Goal: Information Seeking & Learning: Check status

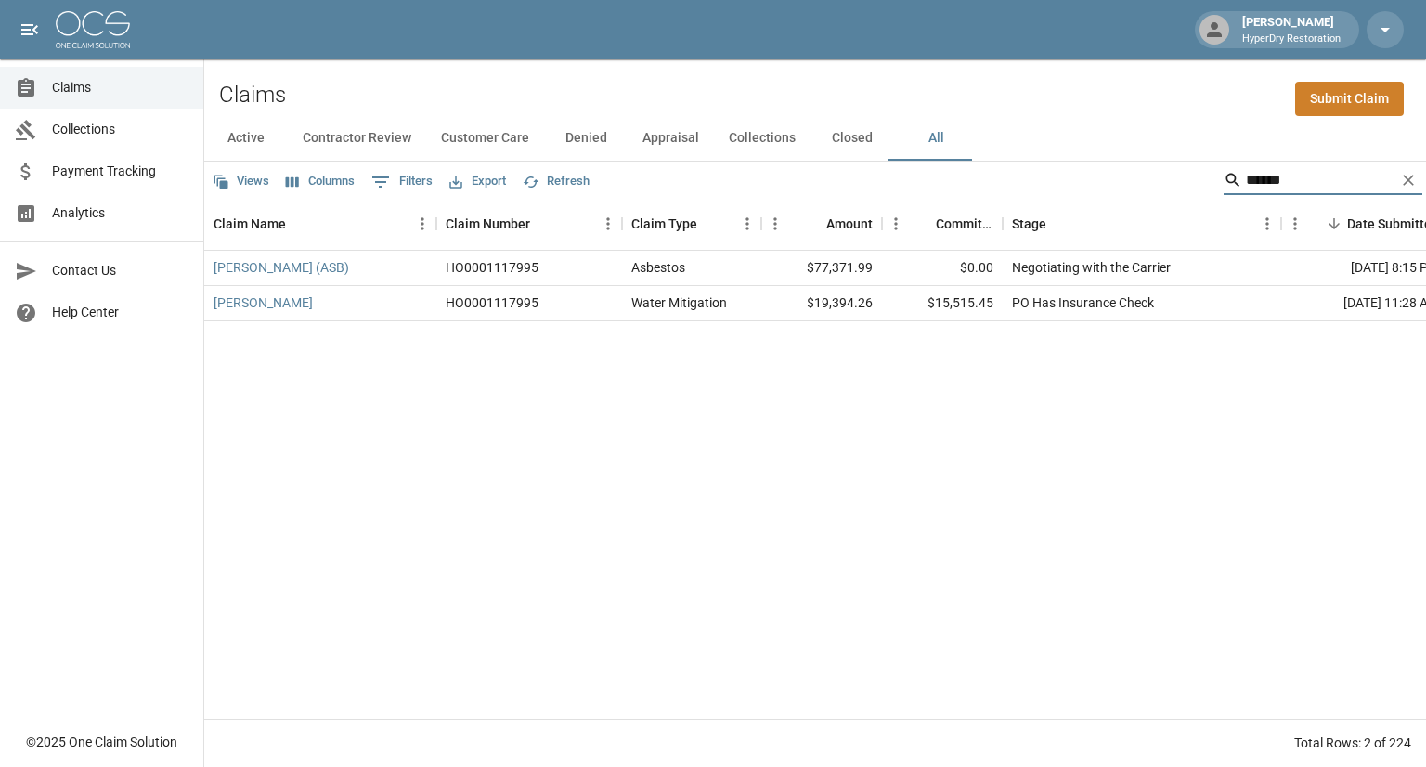
drag, startPoint x: 1269, startPoint y: 187, endPoint x: 763, endPoint y: 179, distance: 505.9
click at [763, 179] on div "Views Columns 0 Filters Export Refresh ******" at bounding box center [815, 180] width 1222 height 37
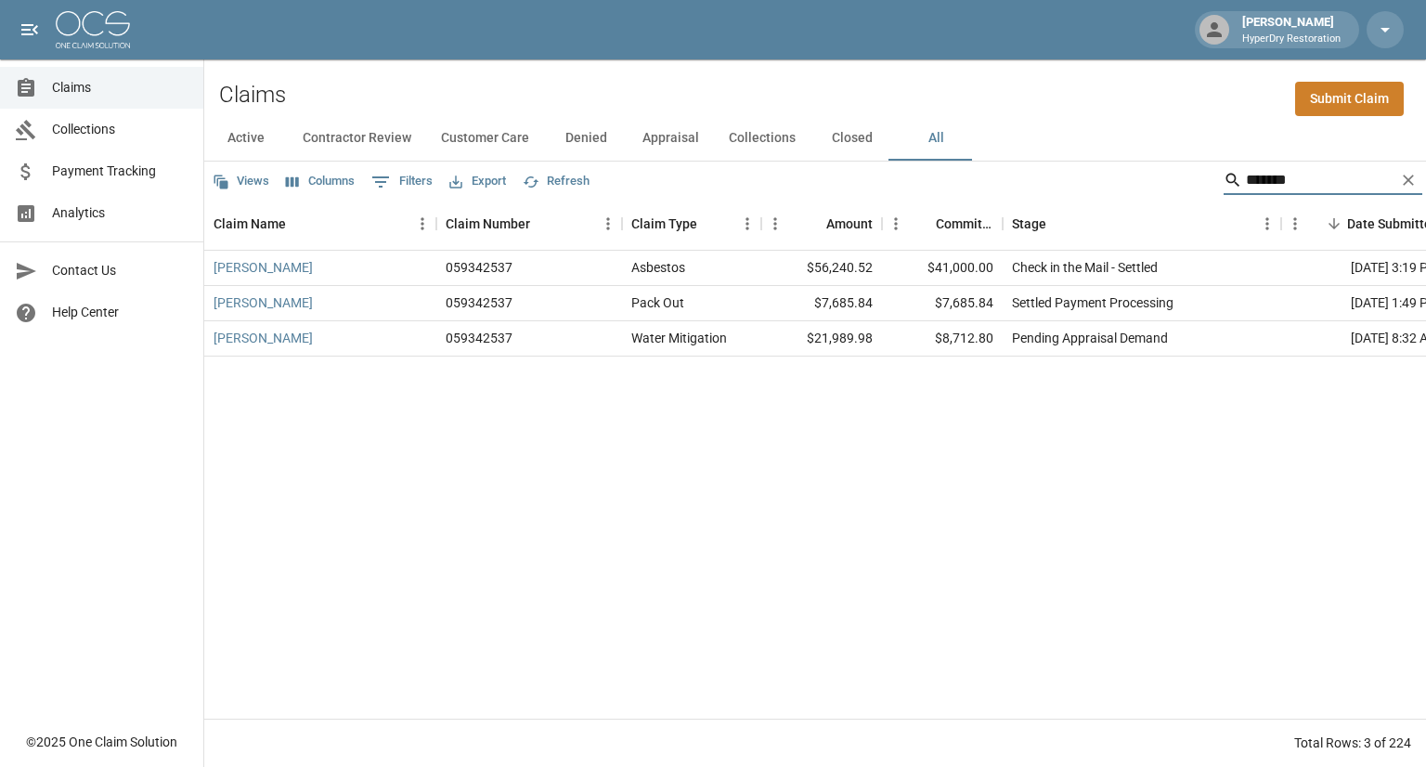
type input "******"
drag, startPoint x: 1274, startPoint y: 179, endPoint x: 1144, endPoint y: 193, distance: 130.7
click at [1144, 193] on div "Views Columns 0 Filters Export Refresh ******" at bounding box center [815, 180] width 1222 height 37
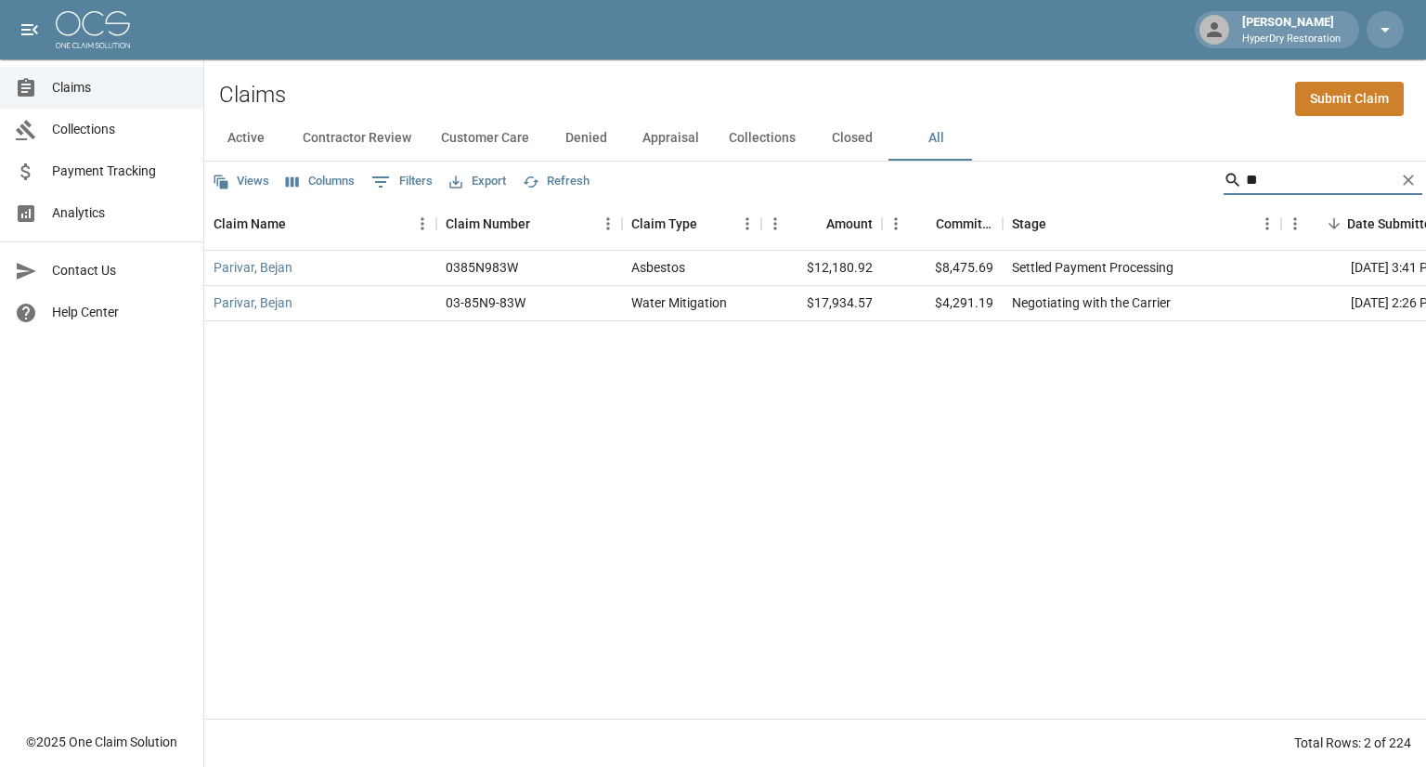
type input "*"
type input "*****"
click at [244, 304] on link "Parivar, Bejan" at bounding box center [252, 302] width 79 height 19
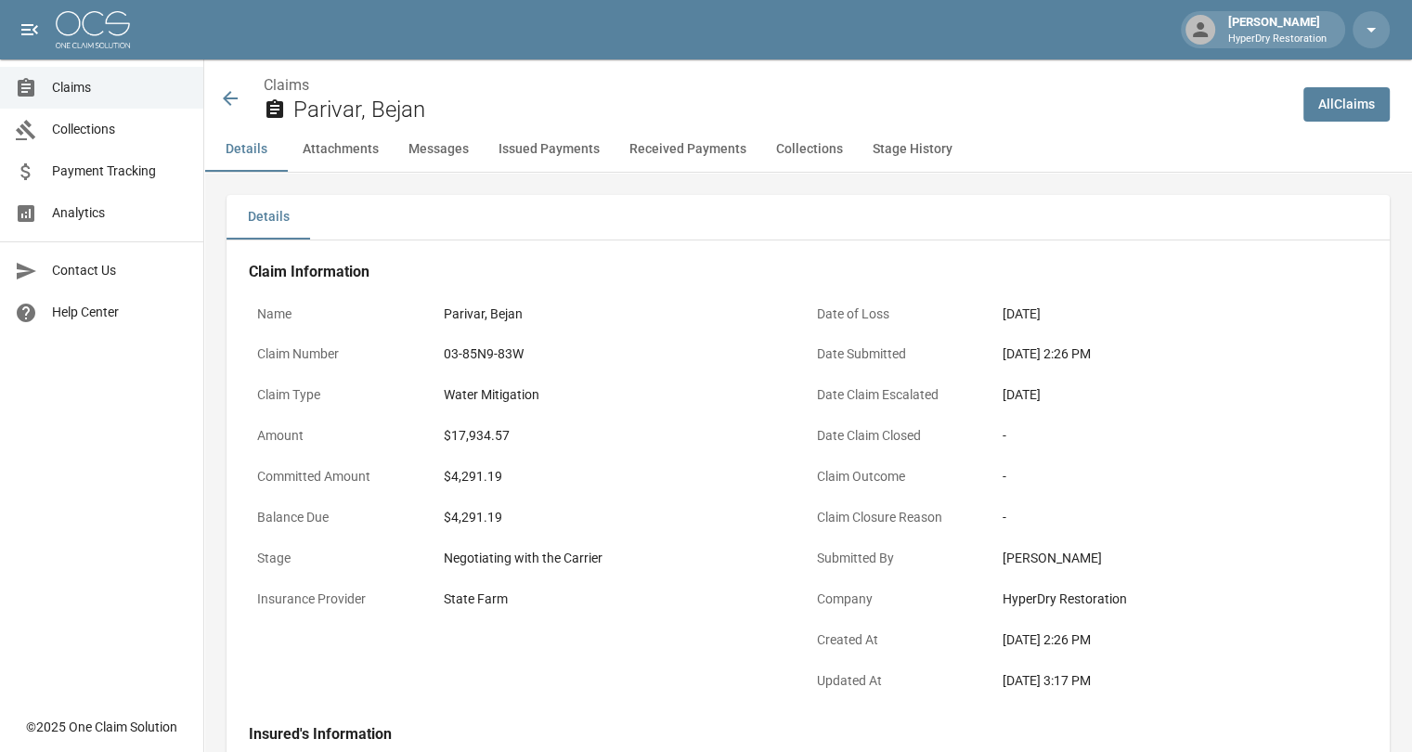
click at [555, 151] on button "Issued Payments" at bounding box center [549, 149] width 131 height 45
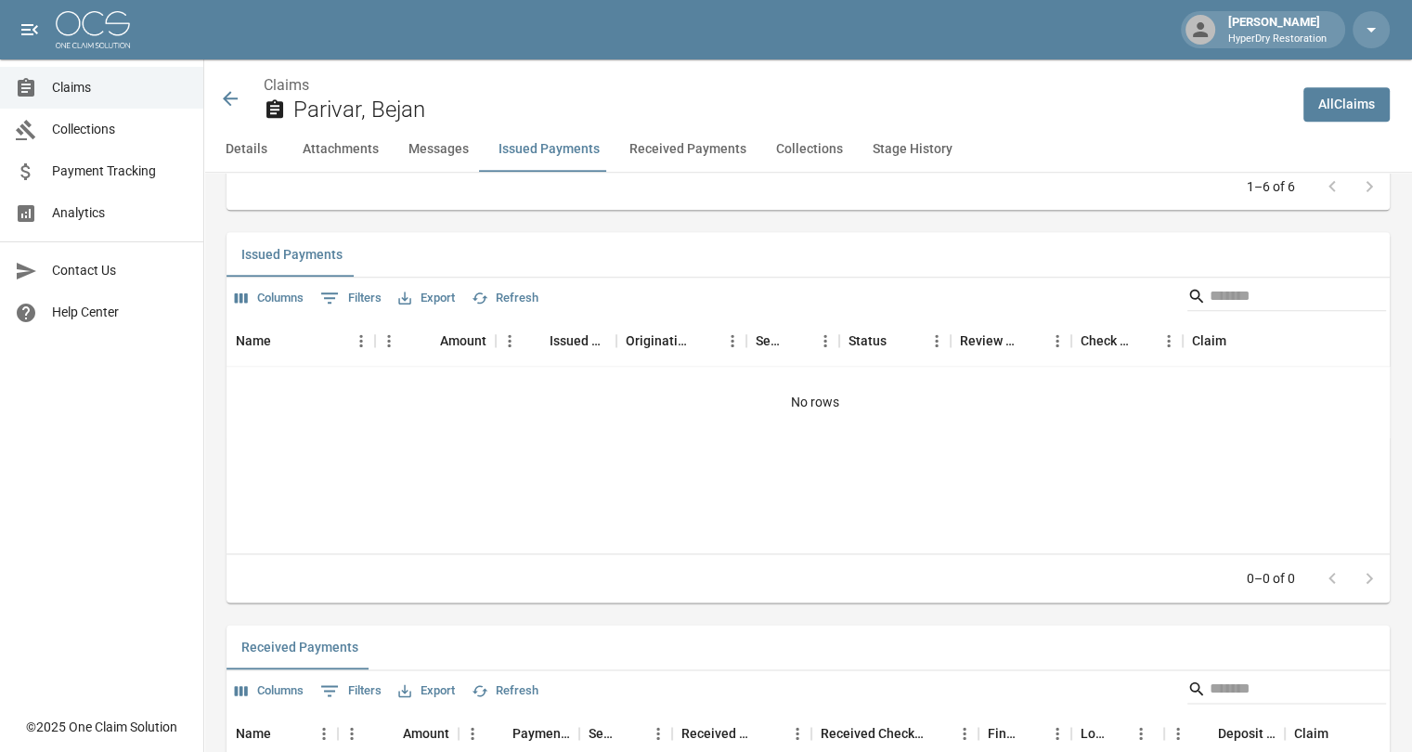
click at [672, 157] on button "Received Payments" at bounding box center [687, 149] width 147 height 45
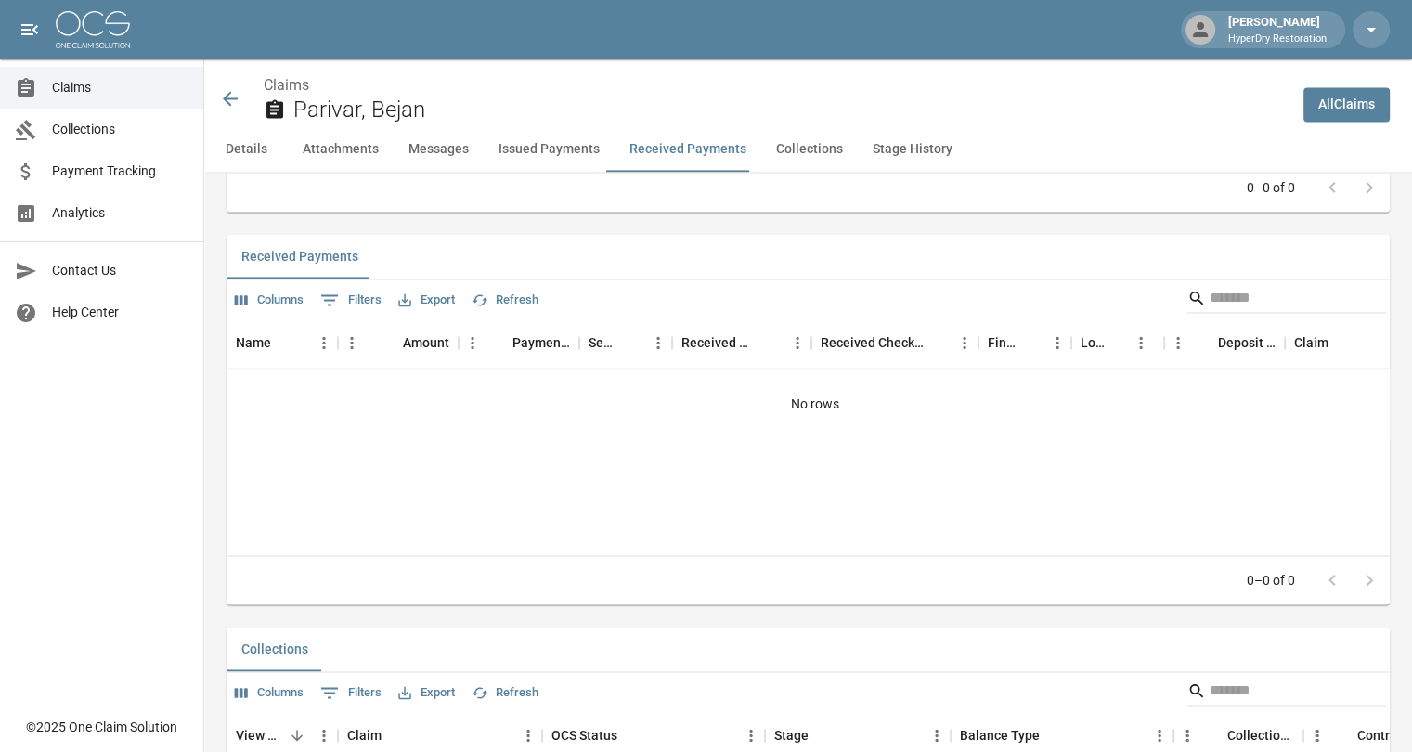
scroll to position [2701, 0]
click at [574, 145] on button "Issued Payments" at bounding box center [549, 149] width 131 height 45
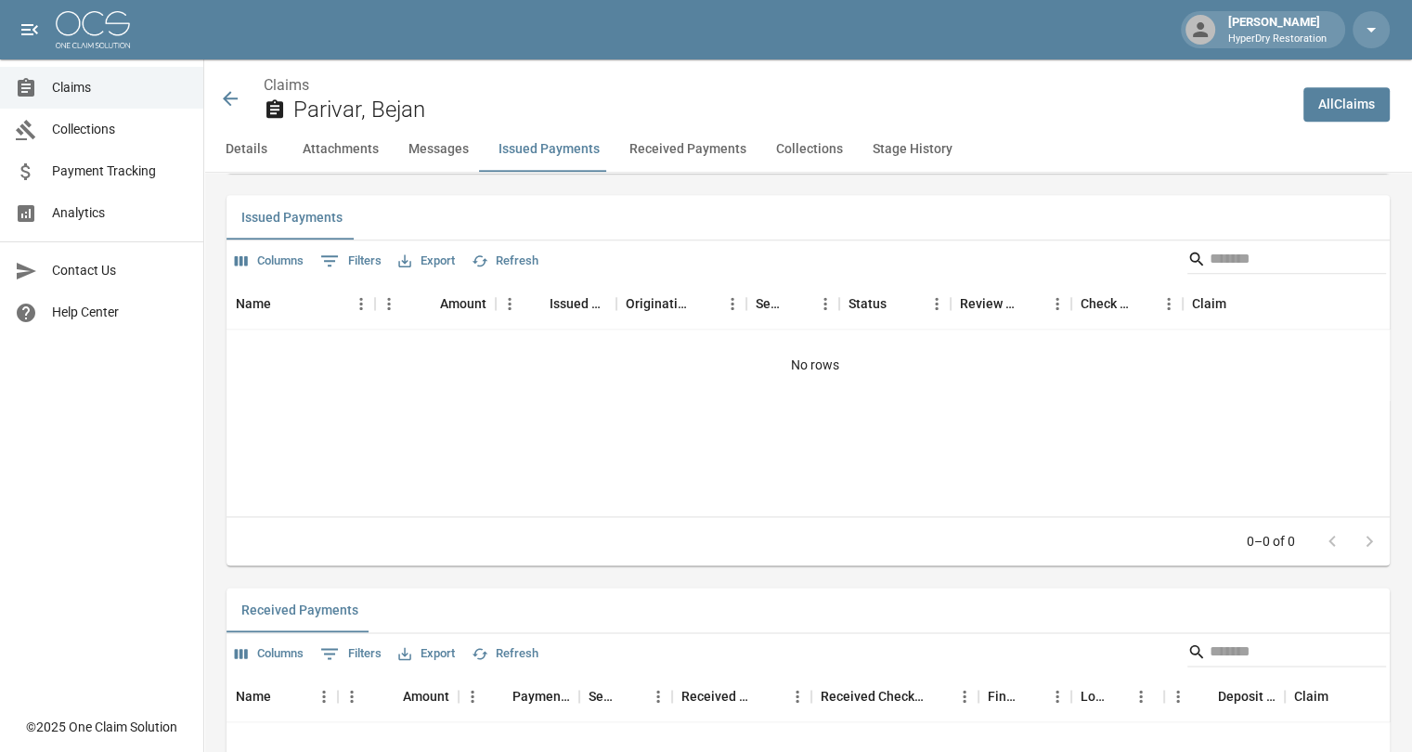
scroll to position [2309, 0]
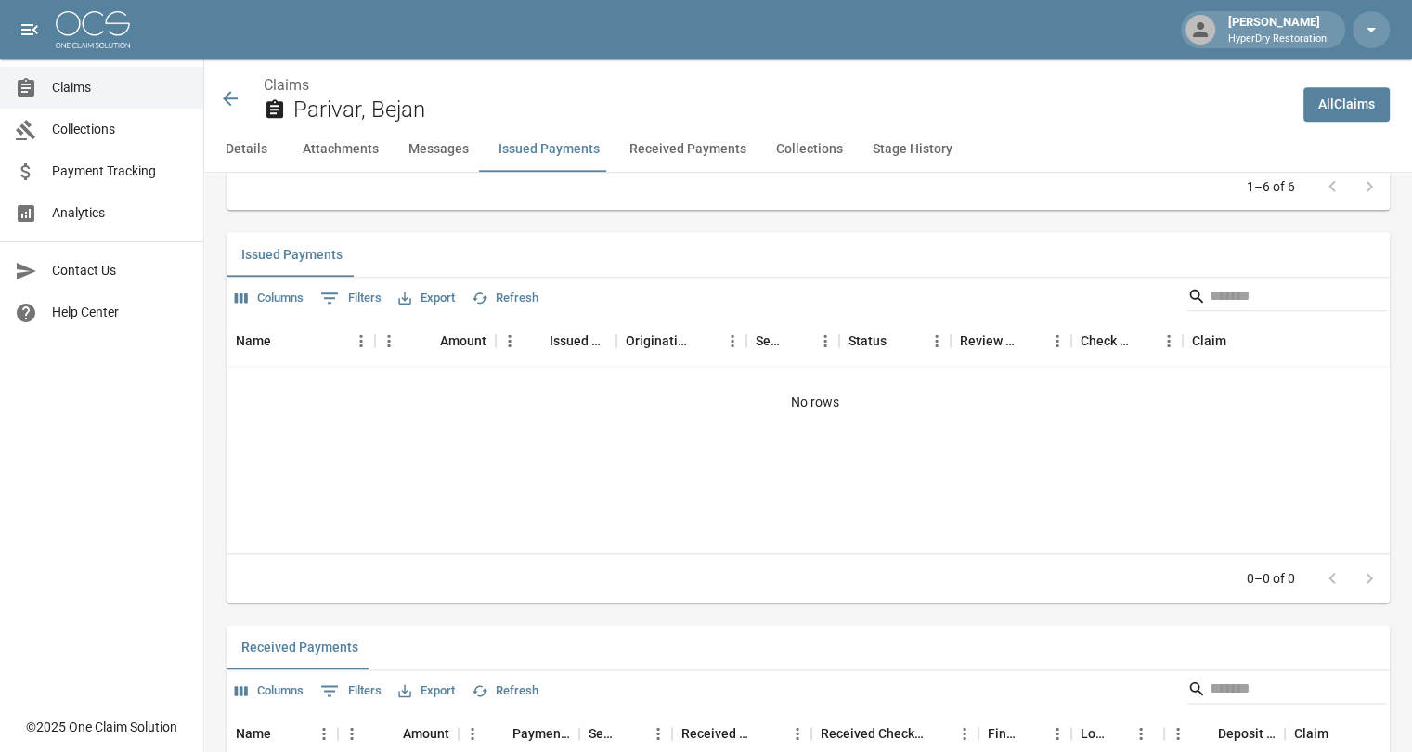
click at [687, 157] on button "Received Payments" at bounding box center [687, 149] width 147 height 45
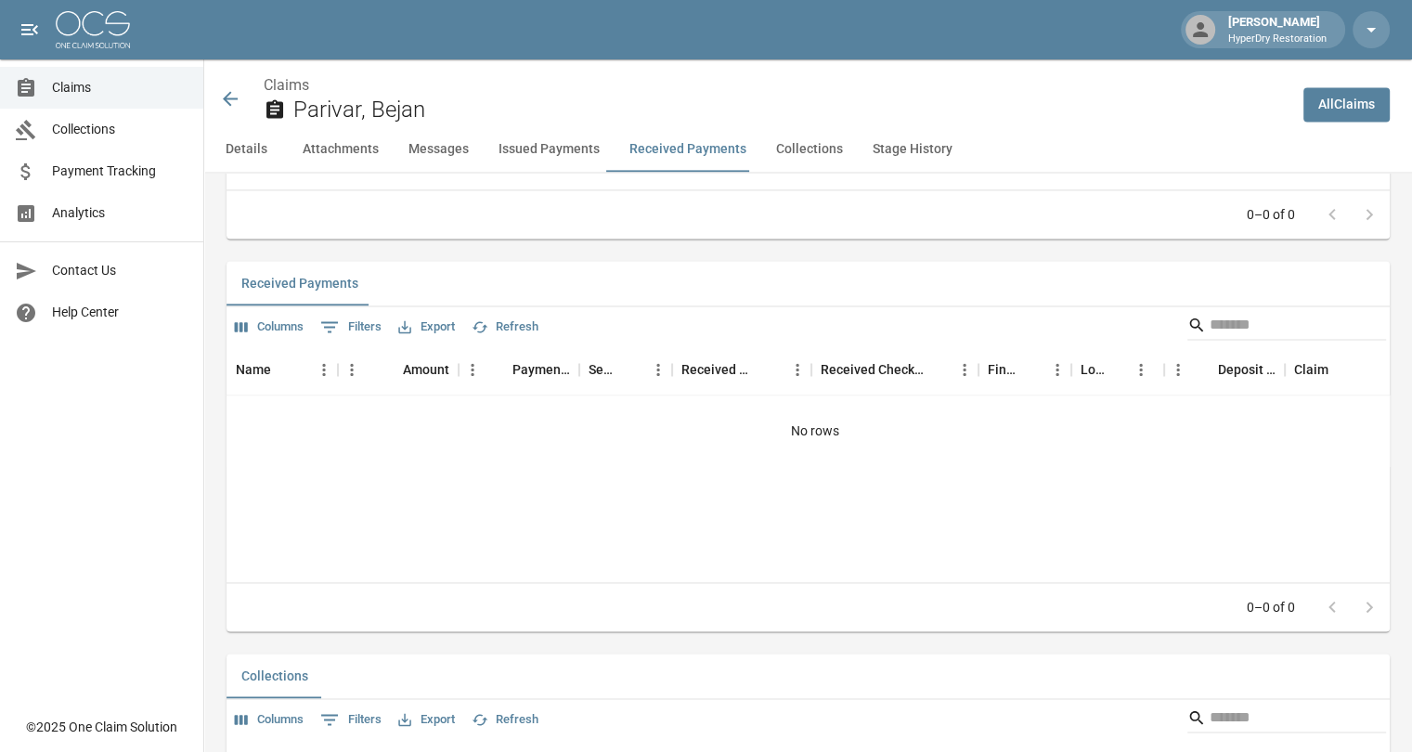
scroll to position [2701, 0]
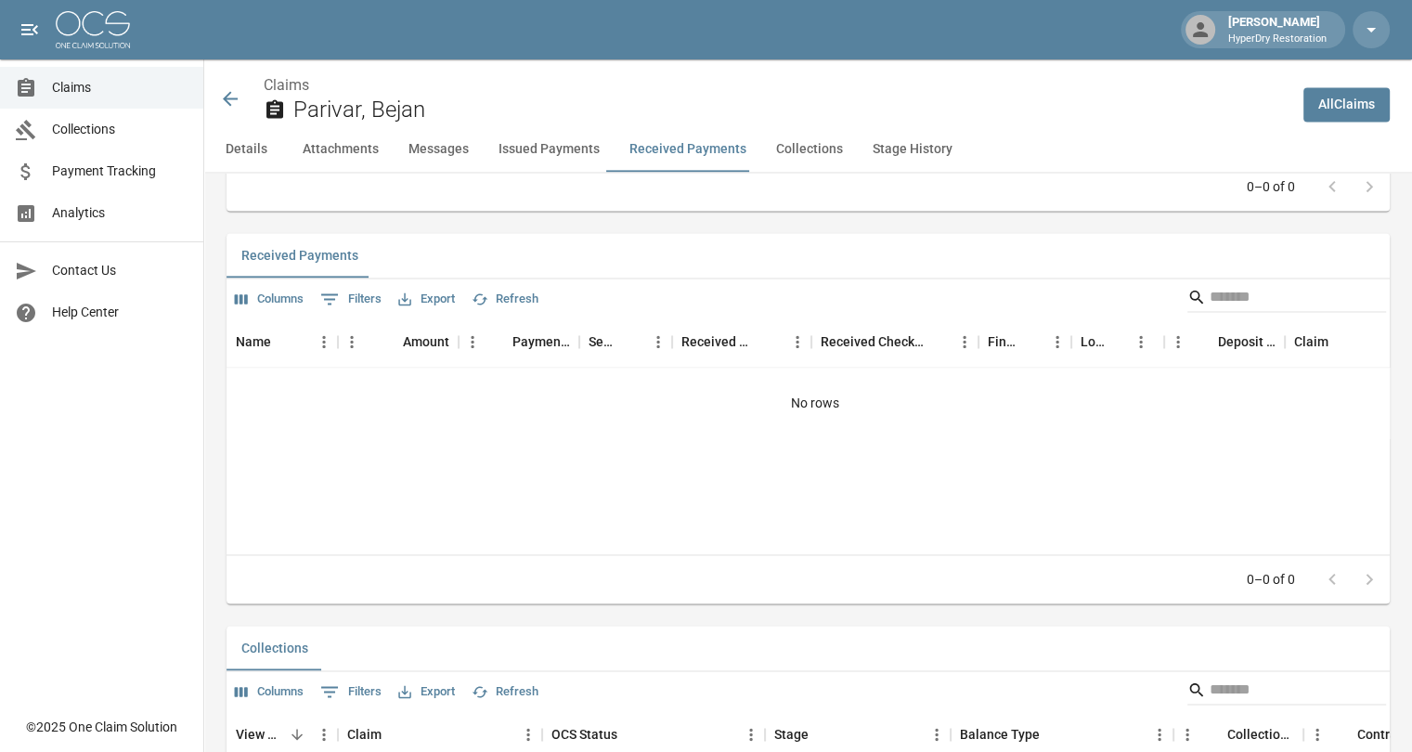
click at [438, 146] on button "Messages" at bounding box center [439, 149] width 90 height 45
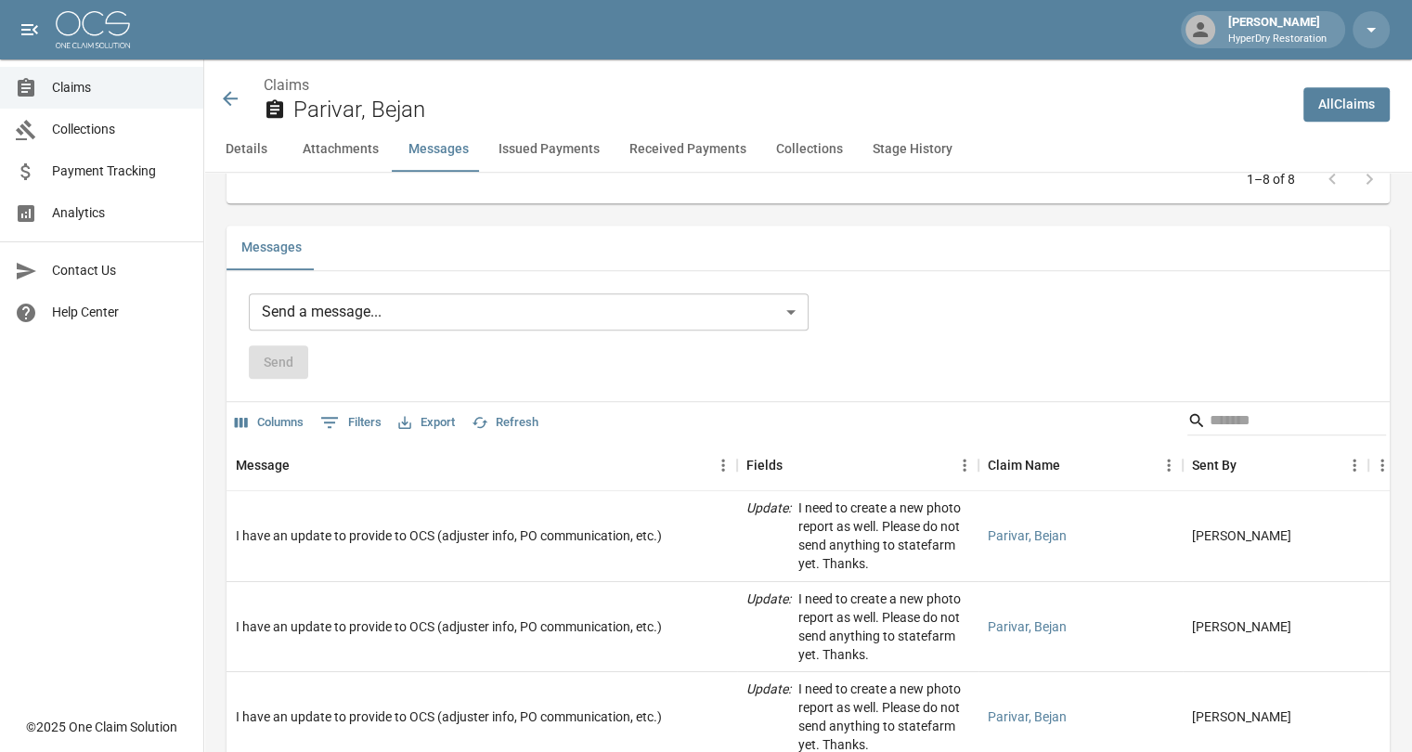
scroll to position [1507, 0]
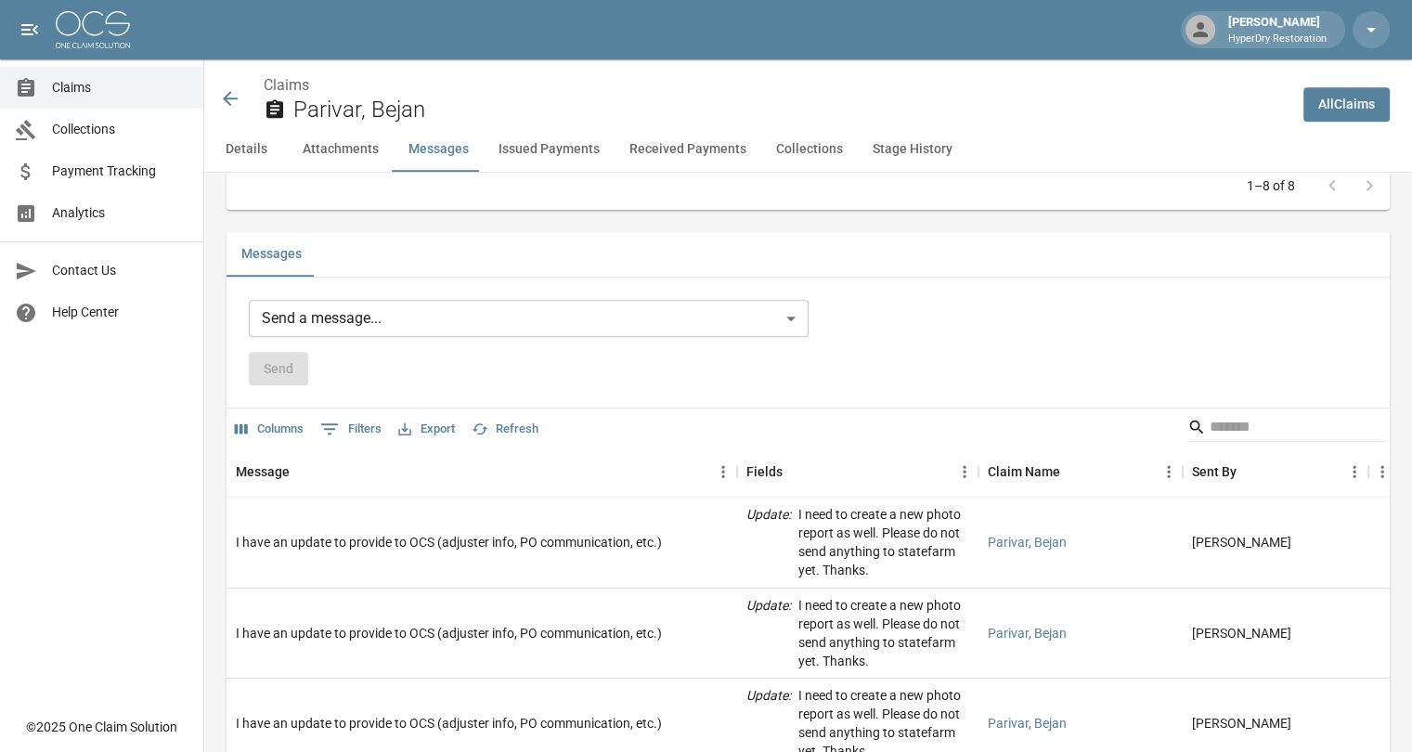
click at [265, 147] on button "Details" at bounding box center [246, 149] width 84 height 45
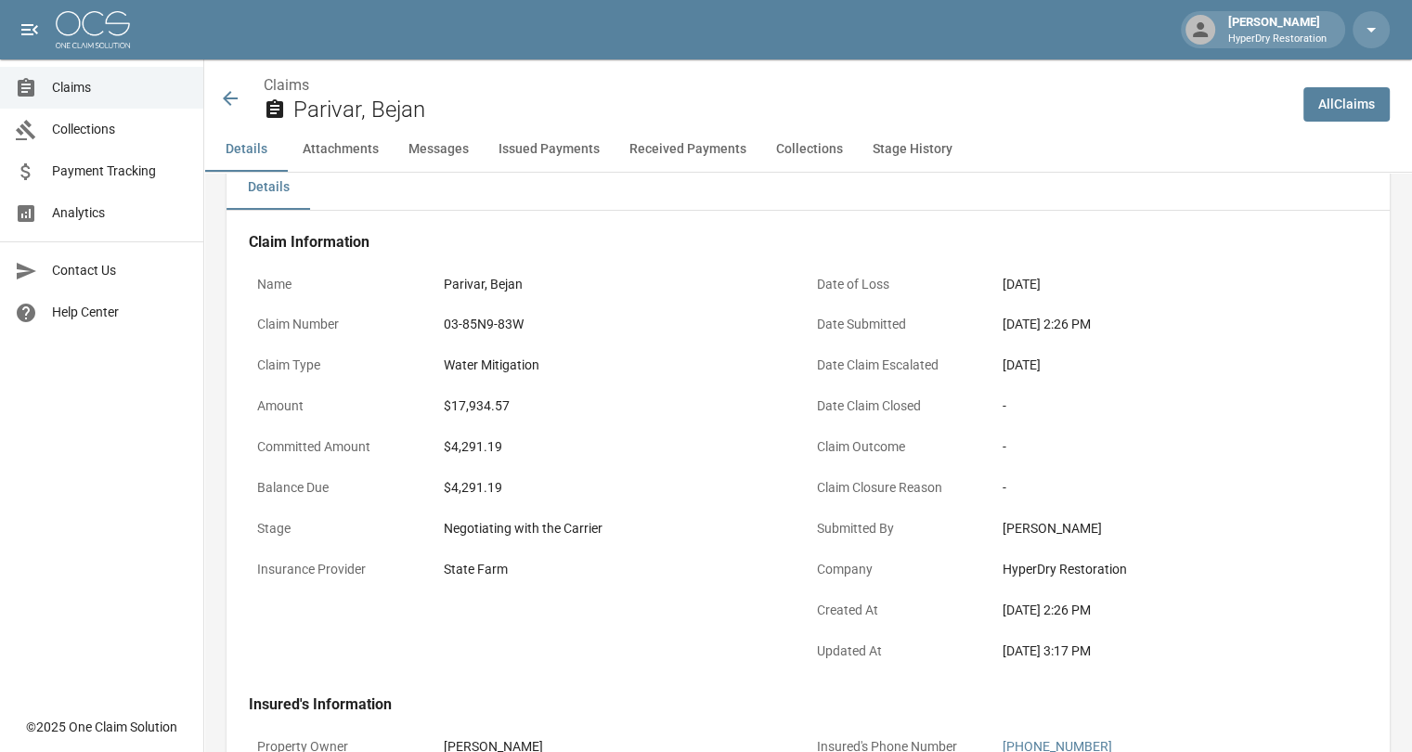
click at [917, 142] on button "Stage History" at bounding box center [913, 149] width 110 height 45
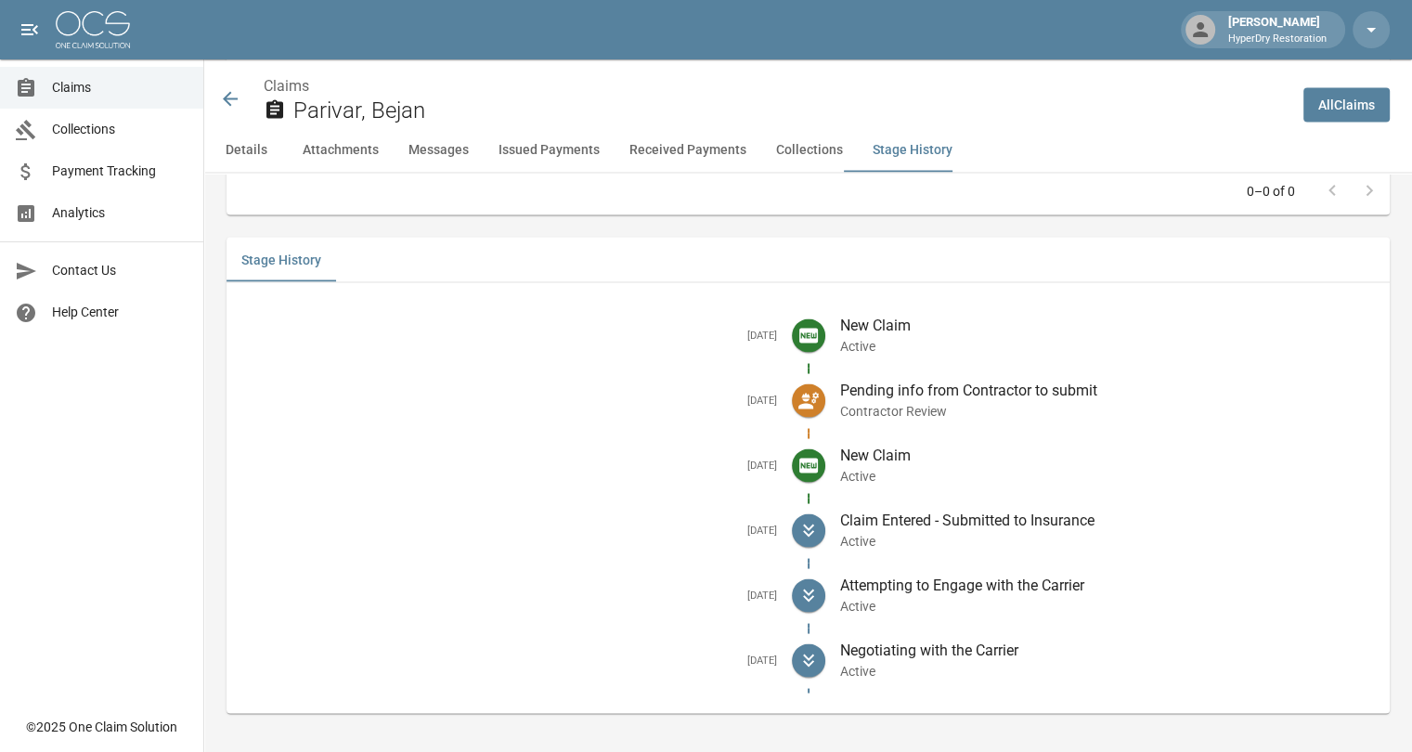
scroll to position [3486, 0]
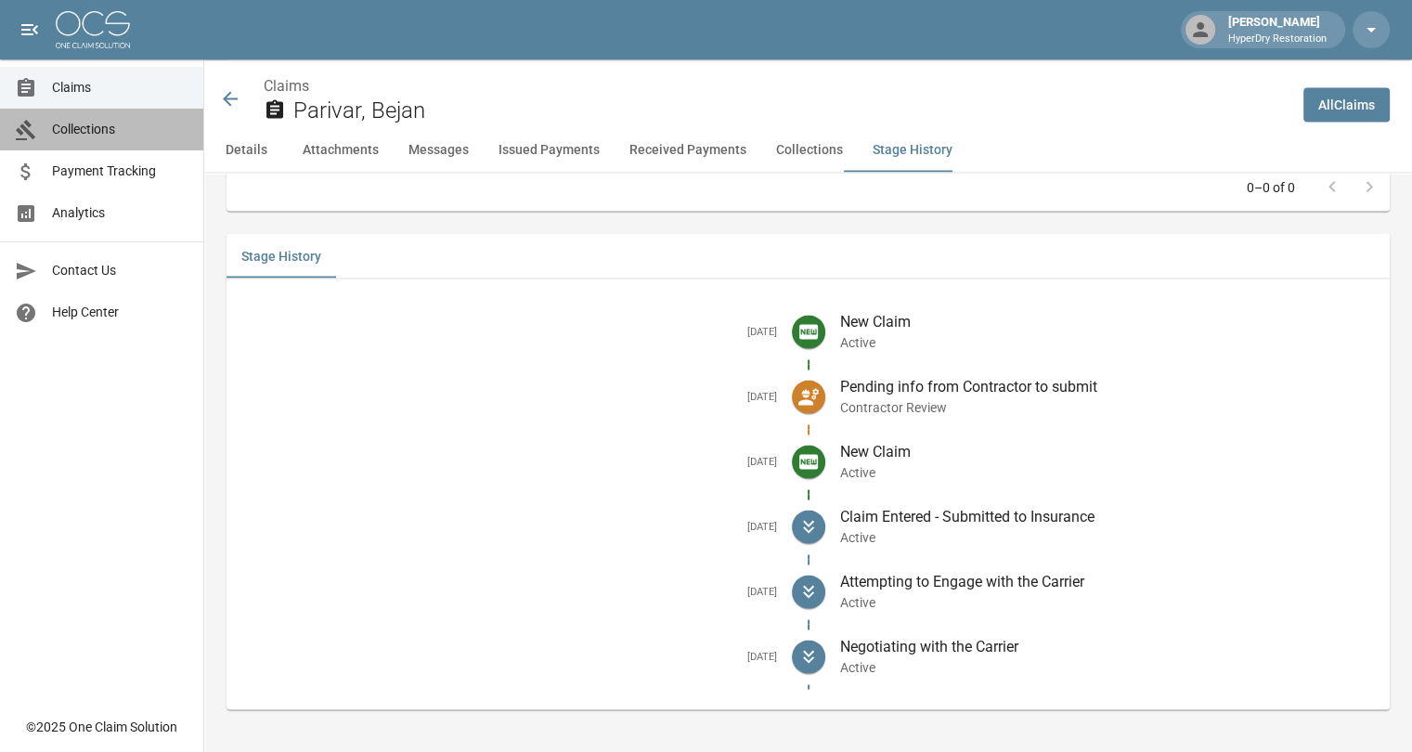
click at [116, 130] on span "Collections" at bounding box center [120, 129] width 136 height 19
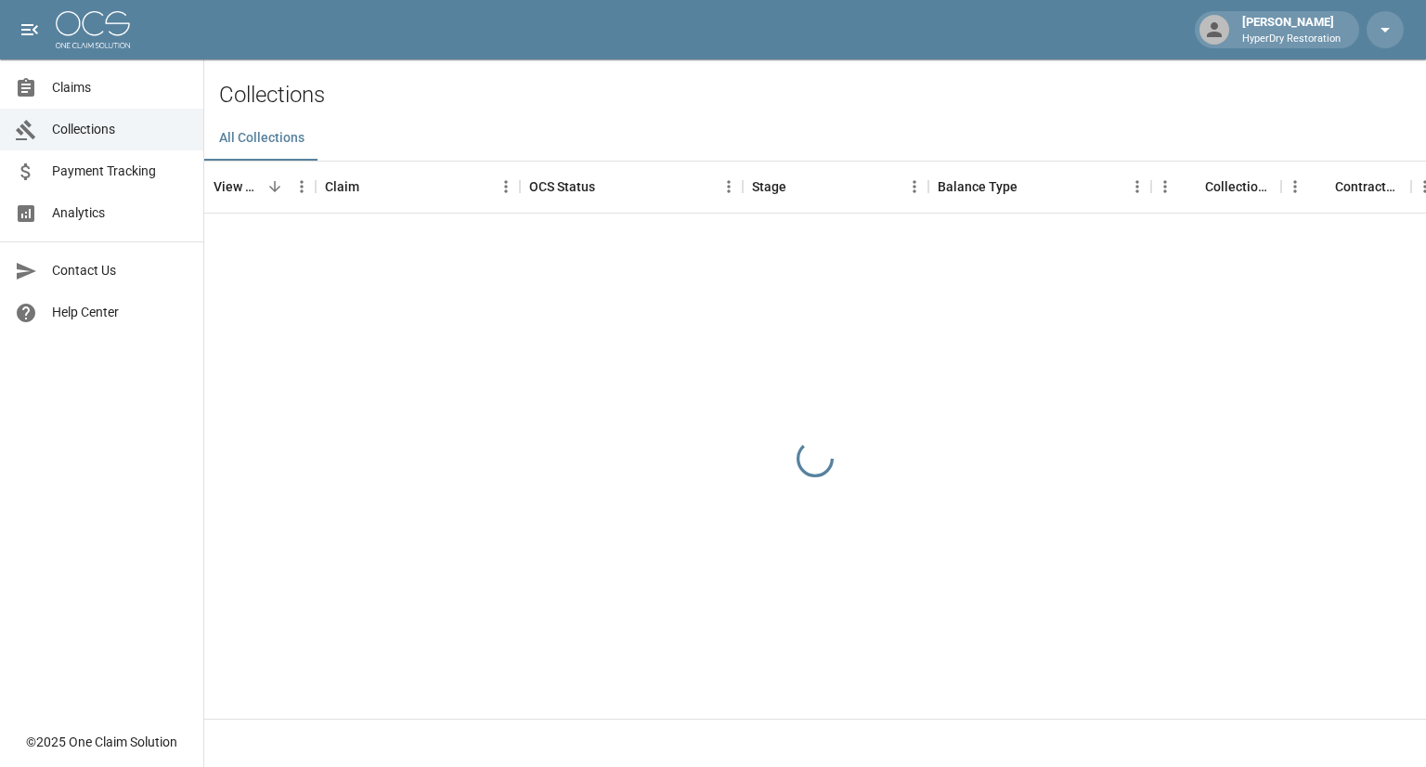
click at [119, 166] on span "Payment Tracking" at bounding box center [120, 171] width 136 height 19
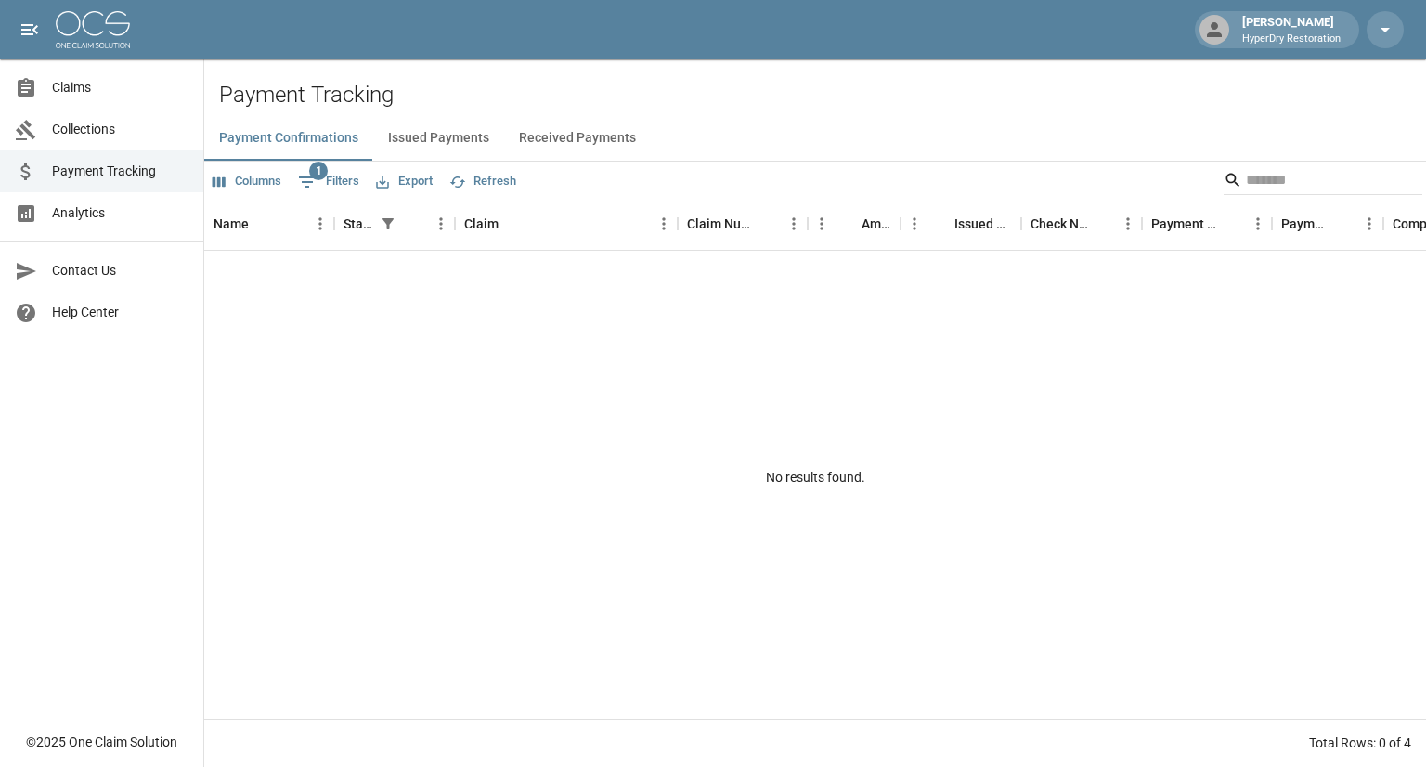
click at [123, 205] on span "Analytics" at bounding box center [120, 212] width 136 height 19
